Goal: Task Accomplishment & Management: Use online tool/utility

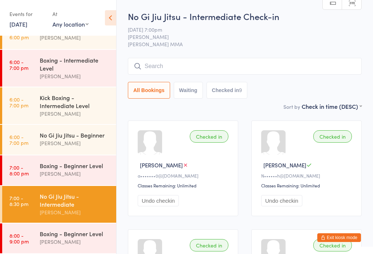
scroll to position [82, 0]
click at [75, 239] on div "[PERSON_NAME]" at bounding box center [75, 242] width 70 height 8
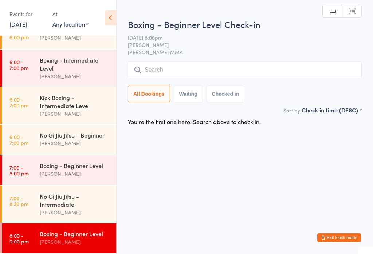
click at [225, 68] on input "search" at bounding box center [245, 70] width 234 height 17
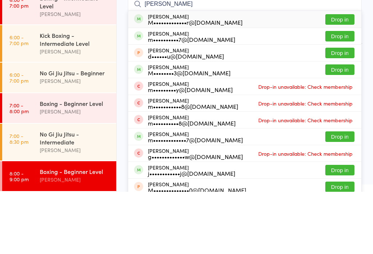
type input "[PERSON_NAME]"
click at [345, 76] on button "Drop in" at bounding box center [339, 81] width 29 height 11
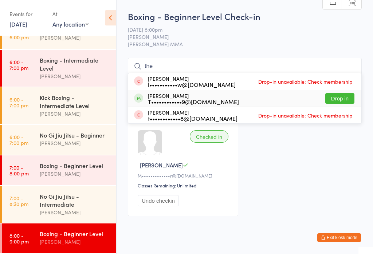
type input "the"
click at [151, 99] on div "T••••••••••••9@[DOMAIN_NAME]" at bounding box center [193, 102] width 91 height 6
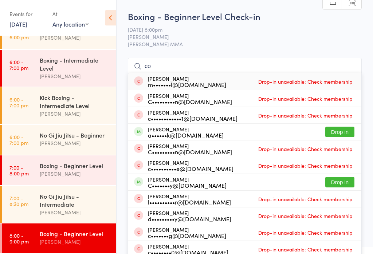
type input "c"
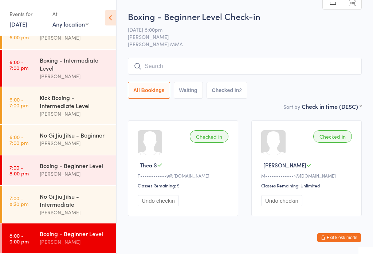
click at [87, 83] on div "Boxing - Intermediate Level [PERSON_NAME]" at bounding box center [78, 68] width 76 height 37
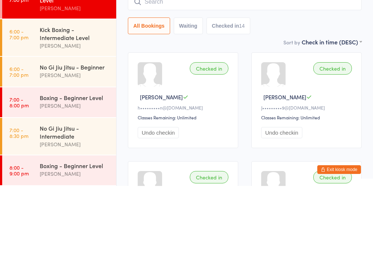
click at [92, 139] on div "[PERSON_NAME]" at bounding box center [75, 143] width 70 height 8
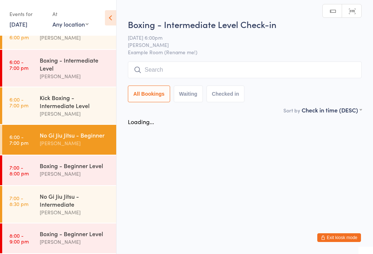
click at [89, 94] on div "Kick Boxing - Intermediate Level" at bounding box center [75, 102] width 70 height 16
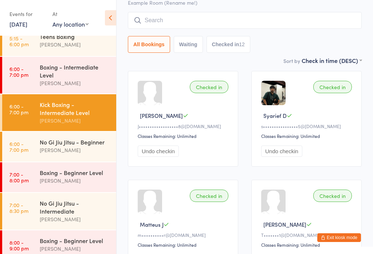
scroll to position [51, 0]
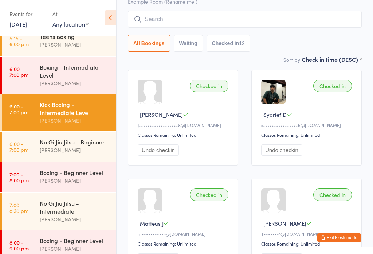
click at [80, 245] on div "Boxing - Beginner Level" at bounding box center [75, 241] width 70 height 8
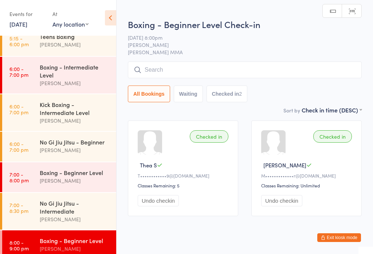
click at [259, 77] on input "search" at bounding box center [245, 70] width 234 height 17
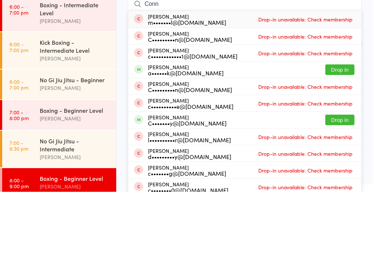
type input "Conn"
click at [342, 127] on button "Drop in" at bounding box center [339, 132] width 29 height 11
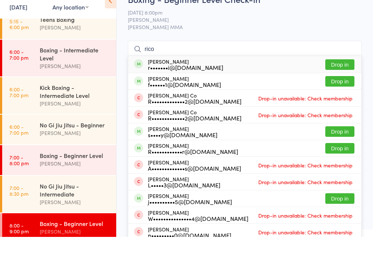
type input "rico"
click at [348, 76] on button "Drop in" at bounding box center [339, 81] width 29 height 11
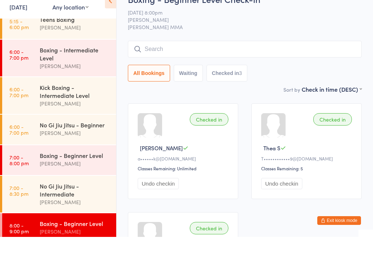
scroll to position [17, 0]
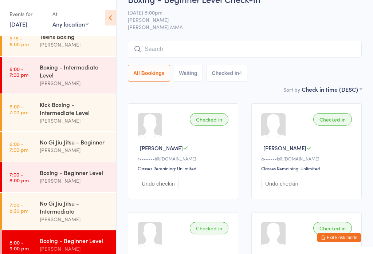
click at [206, 46] on input "search" at bounding box center [245, 49] width 234 height 17
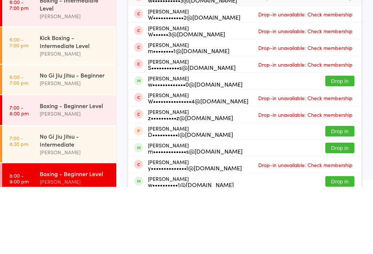
type input "[PERSON_NAME]"
click at [345, 143] on button "Drop in" at bounding box center [339, 148] width 29 height 11
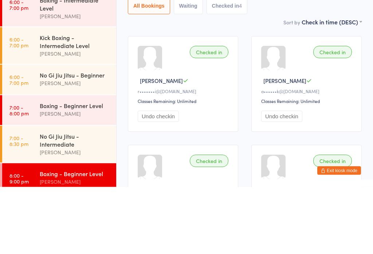
scroll to position [84, 0]
